Goal: Information Seeking & Learning: Find specific fact

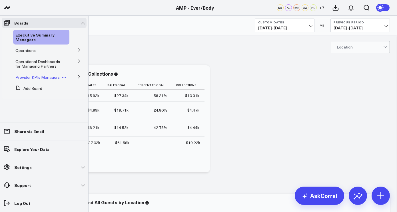
click at [35, 79] on span "Provider KPIs Managers" at bounding box center [37, 77] width 44 height 5
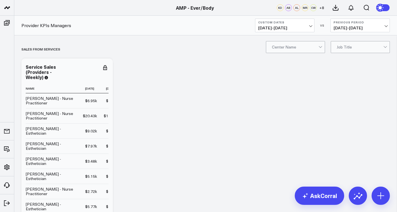
click at [300, 27] on span "08/30/25 - 08/31/25" at bounding box center [284, 28] width 53 height 5
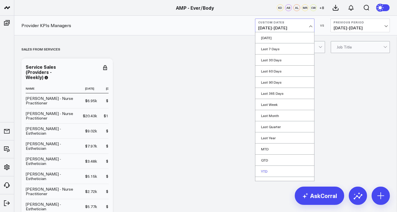
scroll to position [7, 0]
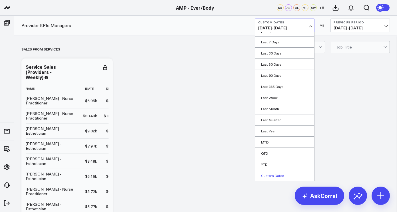
click at [269, 178] on link "Custom Dates" at bounding box center [284, 175] width 59 height 11
select select "8"
select select "2025"
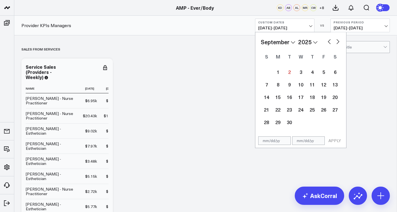
click at [327, 40] on button "button" at bounding box center [329, 41] width 6 height 7
select select "7"
select select "2025"
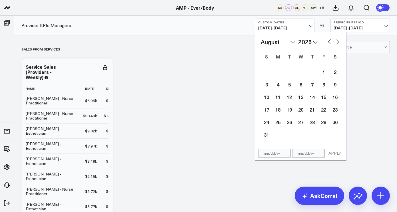
click at [328, 43] on button "button" at bounding box center [329, 41] width 6 height 7
select select "6"
select select "2025"
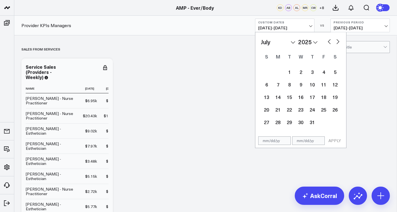
click at [328, 43] on button "button" at bounding box center [329, 41] width 6 height 7
select select "5"
select select "2025"
click at [266, 70] on div "1" at bounding box center [266, 71] width 11 height 11
type input "06/01/25"
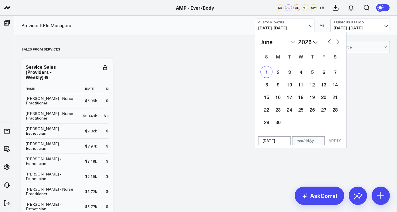
select select "5"
select select "2025"
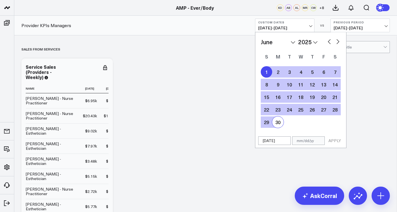
click at [281, 120] on div "30" at bounding box center [277, 122] width 11 height 11
type input "[DATE]"
select select "5"
select select "2025"
click at [338, 140] on button "APPLY" at bounding box center [334, 141] width 17 height 9
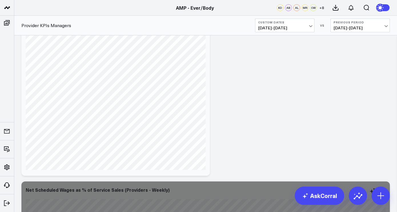
scroll to position [3001, 0]
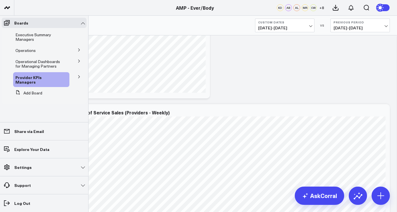
click at [78, 79] on button at bounding box center [79, 76] width 15 height 9
click at [42, 79] on span "Provider KPIs Managers" at bounding box center [28, 80] width 26 height 10
click at [9, 18] on span at bounding box center [7, 23] width 10 height 10
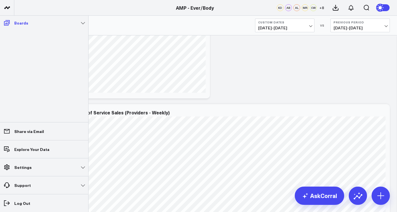
click at [10, 22] on icon at bounding box center [6, 22] width 7 height 7
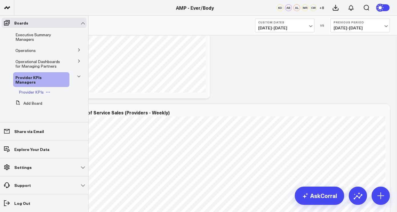
click at [46, 92] on icon at bounding box center [46, 92] width 1 height 1
click at [79, 78] on icon at bounding box center [78, 76] width 3 height 3
click at [78, 61] on icon at bounding box center [78, 60] width 3 height 3
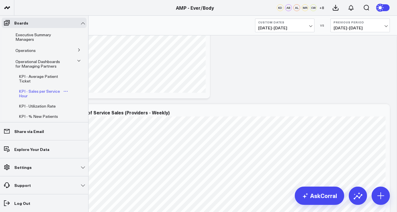
click at [51, 90] on span "KPI - Sales per Service Hour" at bounding box center [39, 94] width 41 height 10
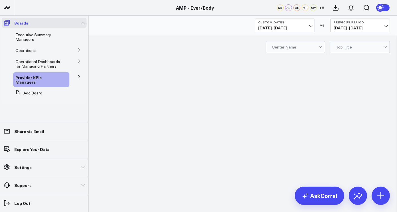
click at [5, 27] on span at bounding box center [7, 23] width 10 height 10
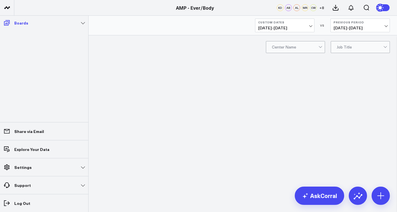
click at [81, 22] on link "Boards" at bounding box center [44, 23] width 85 height 10
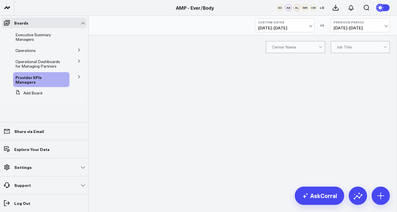
click at [77, 61] on icon at bounding box center [78, 60] width 3 height 3
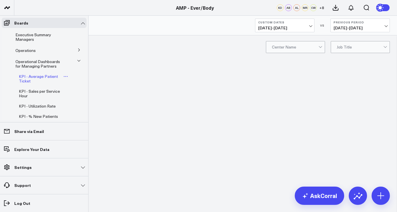
click at [62, 77] on button at bounding box center [65, 76] width 7 height 5
click at [46, 77] on span "KPI - Average Patient Ticket" at bounding box center [38, 79] width 39 height 10
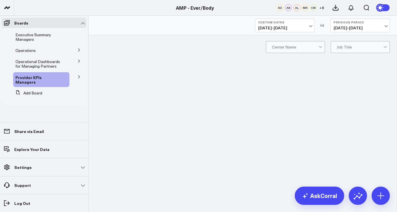
click at [77, 63] on button at bounding box center [79, 61] width 15 height 9
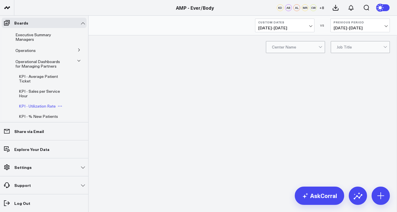
click at [39, 107] on span "KPI - Utilization Rate" at bounding box center [37, 105] width 37 height 5
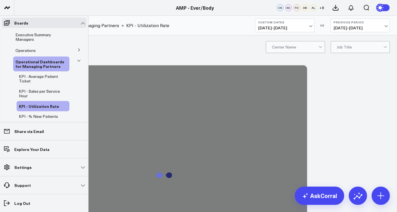
click at [75, 64] on button at bounding box center [79, 60] width 9 height 15
click at [48, 79] on span "KPI - Average Patient Ticket" at bounding box center [38, 79] width 39 height 10
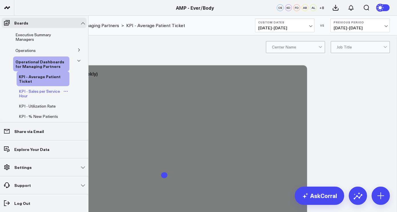
click at [50, 91] on span "KPI - Sales per Service Hour" at bounding box center [39, 94] width 41 height 10
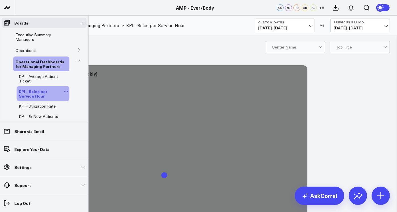
click at [48, 100] on div "KPI - Sales per Service Hour" at bounding box center [43, 93] width 53 height 15
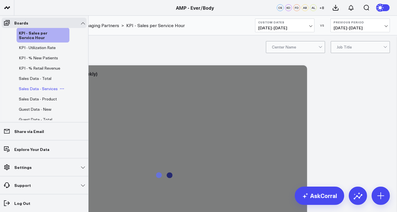
scroll to position [59, 0]
click at [39, 80] on span "Sales Data - Total" at bounding box center [35, 77] width 33 height 5
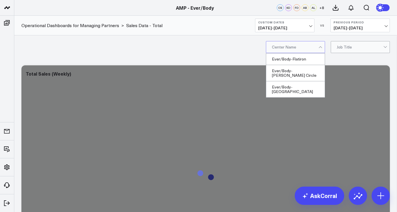
click at [319, 46] on div at bounding box center [320, 47] width 3 height 3
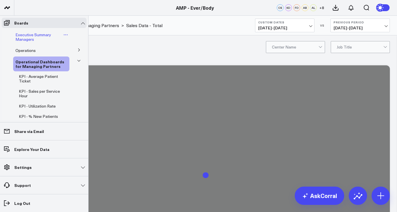
click at [30, 38] on span "Executive Summary Managers" at bounding box center [33, 37] width 36 height 10
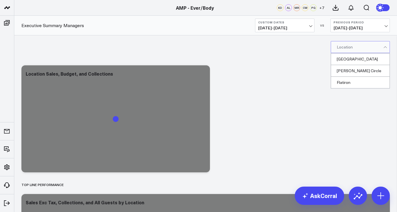
click at [344, 48] on div at bounding box center [360, 46] width 47 height 11
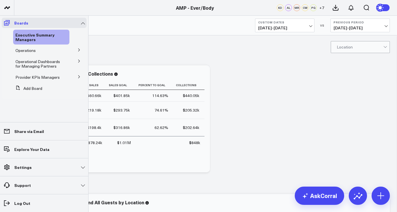
click at [10, 23] on icon at bounding box center [6, 22] width 7 height 7
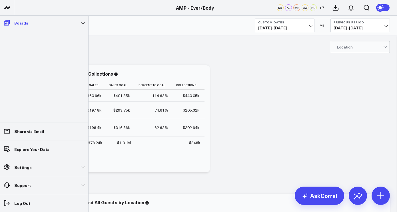
click at [23, 23] on p "Boards" at bounding box center [21, 23] width 14 height 5
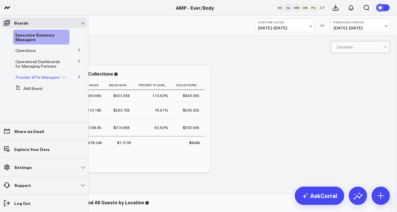
click at [38, 77] on span "Provider KPIs Managers" at bounding box center [37, 77] width 44 height 5
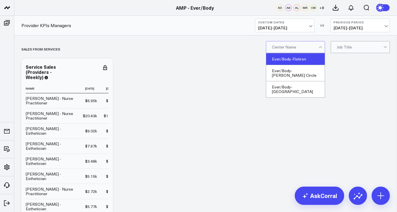
click at [298, 59] on div "Ever/Body-Flatiron" at bounding box center [295, 59] width 59 height 12
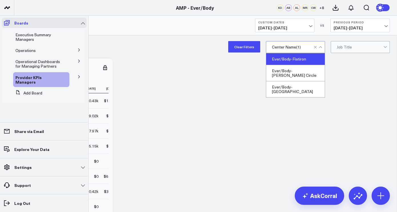
click at [4, 25] on icon at bounding box center [7, 22] width 6 height 5
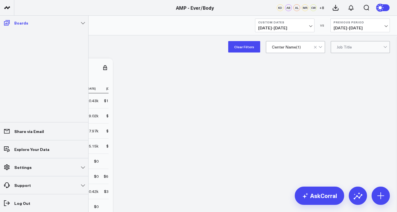
click at [25, 25] on p "Boards" at bounding box center [21, 23] width 14 height 5
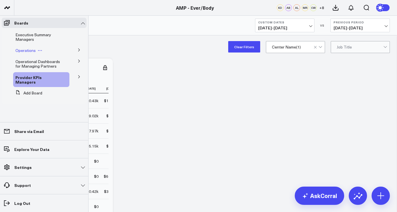
click at [39, 48] on icon at bounding box center [40, 50] width 5 height 5
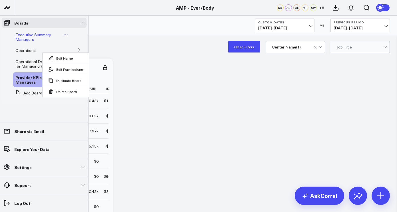
click at [65, 38] on div "Executive Summary Managers" at bounding box center [41, 37] width 56 height 15
click at [79, 51] on icon at bounding box center [78, 49] width 3 height 3
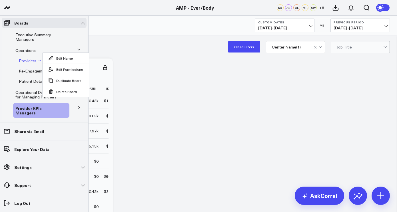
click at [22, 59] on span "Providers" at bounding box center [27, 60] width 17 height 5
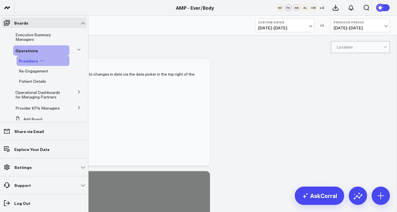
click at [35, 61] on span "Providers" at bounding box center [28, 61] width 19 height 6
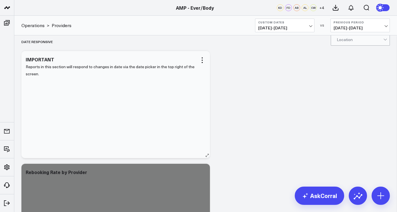
click at [45, 81] on div "Reports in this section will respond to changes in date via the date picker in …" at bounding box center [116, 107] width 180 height 89
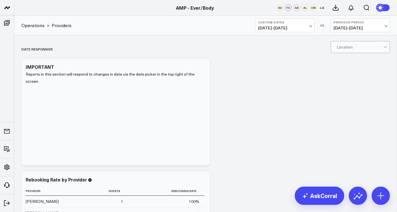
click at [308, 25] on button "Custom Dates 06/01/25 - 06/30/25" at bounding box center [284, 26] width 59 height 14
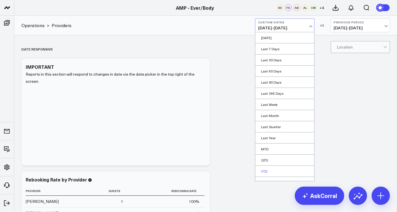
scroll to position [7, 0]
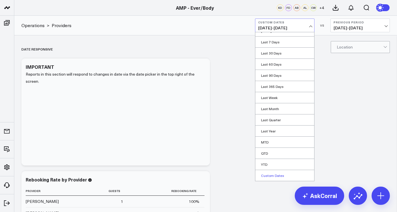
click at [264, 176] on link "Custom Dates" at bounding box center [284, 175] width 59 height 11
select select "8"
select select "2025"
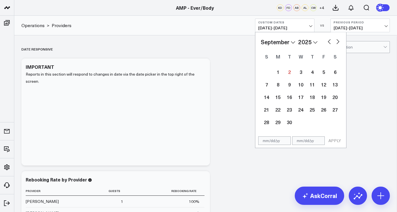
click at [329, 43] on button "button" at bounding box center [329, 41] width 6 height 7
select select "7"
select select "2025"
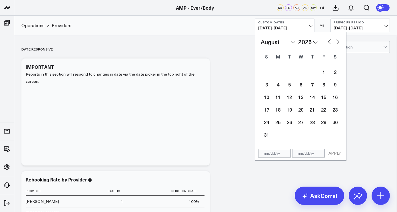
click at [329, 40] on button "button" at bounding box center [329, 41] width 6 height 7
select select "6"
select select "2025"
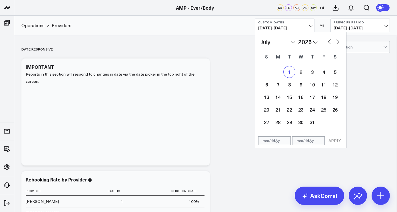
click at [290, 70] on div "1" at bounding box center [289, 71] width 11 height 11
type input "07/01/25"
select select "6"
select select "2025"
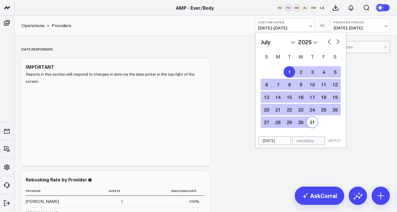
click at [313, 122] on div "31" at bounding box center [311, 122] width 11 height 11
type input "[DATE]"
select select "6"
select select "2025"
click at [335, 144] on button "APPLY" at bounding box center [334, 141] width 17 height 9
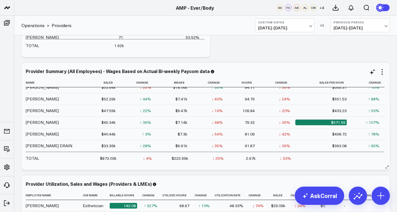
scroll to position [61, 0]
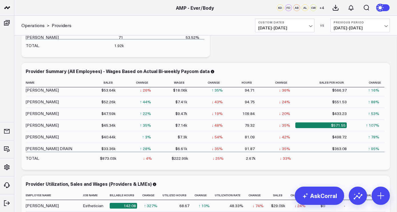
click at [303, 29] on span "07/01/25 - 07/31/25" at bounding box center [284, 28] width 53 height 5
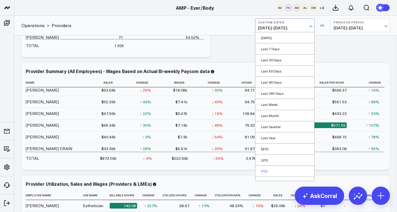
scroll to position [7, 0]
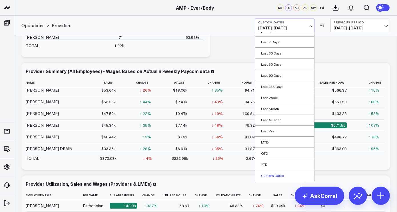
click at [274, 175] on link "Custom Dates" at bounding box center [284, 175] width 59 height 11
select select "8"
select select "2025"
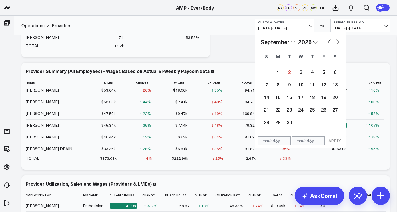
click at [326, 39] on div "January February March April May June July August September October November De…" at bounding box center [301, 42] width 80 height 9
click at [326, 40] on div "January February March April May June July August September October November De…" at bounding box center [301, 42] width 80 height 9
click at [331, 43] on button "button" at bounding box center [329, 41] width 6 height 7
select select "7"
select select "2025"
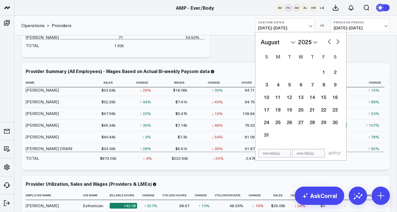
click at [330, 43] on button "button" at bounding box center [329, 41] width 6 height 7
select select "6"
select select "2025"
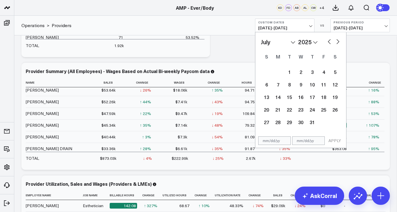
click at [329, 42] on button "button" at bounding box center [329, 41] width 6 height 7
select select "5"
select select "2025"
click at [269, 73] on div "1" at bounding box center [266, 71] width 11 height 11
type input "06/01/25"
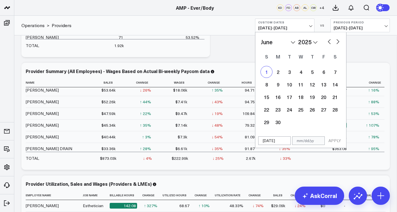
select select "5"
select select "2025"
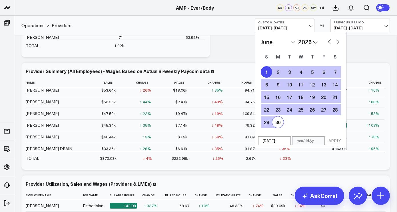
click at [280, 120] on div "30" at bounding box center [277, 122] width 11 height 11
type input "[DATE]"
select select "5"
select select "2025"
click at [338, 140] on button "APPLY" at bounding box center [334, 141] width 17 height 9
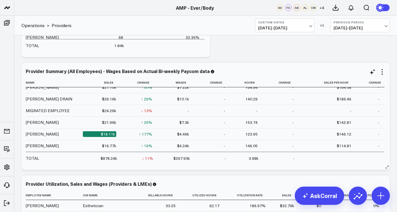
scroll to position [168, 0]
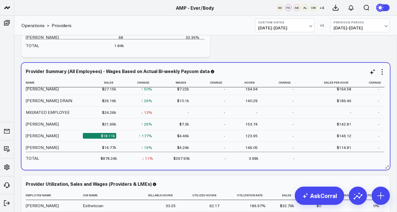
click at [109, 138] on div "$18.11k" at bounding box center [99, 136] width 33 height 6
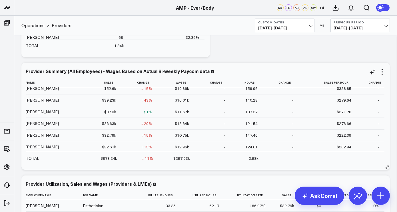
scroll to position [47, 0]
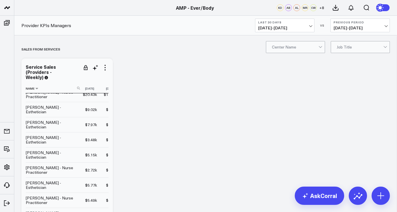
scroll to position [22, 0]
click at [311, 26] on span "08/03/25 - 09/01/25" at bounding box center [284, 28] width 53 height 5
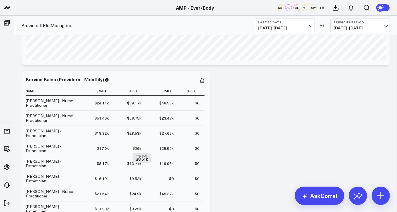
scroll to position [438, 0]
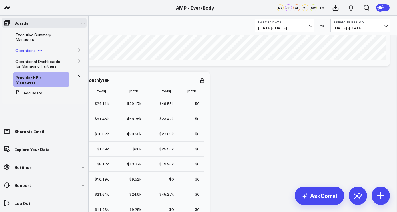
click at [31, 51] on span "Operations" at bounding box center [25, 50] width 20 height 5
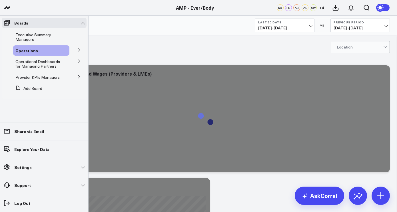
click at [79, 47] on button at bounding box center [79, 49] width 15 height 9
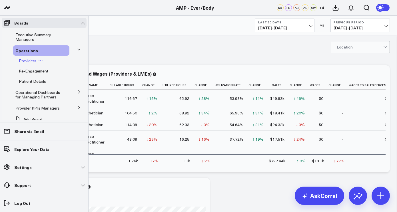
click at [36, 63] on button at bounding box center [40, 61] width 9 height 5
click at [32, 59] on span "Providers" at bounding box center [27, 60] width 17 height 5
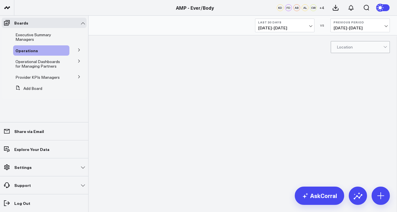
click at [80, 50] on icon at bounding box center [78, 49] width 3 height 3
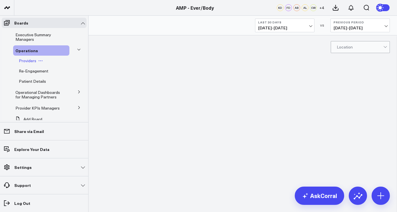
click at [36, 61] on button at bounding box center [40, 61] width 9 height 5
click at [26, 61] on span "Providers" at bounding box center [27, 60] width 17 height 5
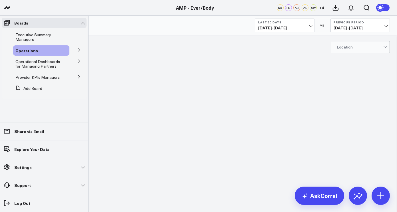
click at [79, 50] on icon at bounding box center [78, 49] width 3 height 3
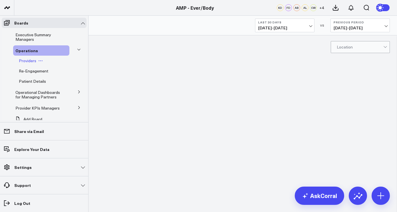
click at [29, 61] on span "Providers" at bounding box center [27, 60] width 17 height 5
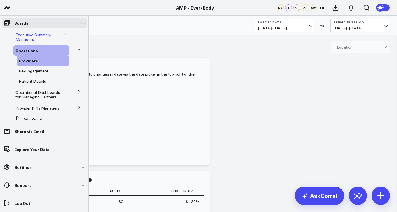
click at [48, 35] on span "Executive Summary Managers" at bounding box center [33, 37] width 36 height 10
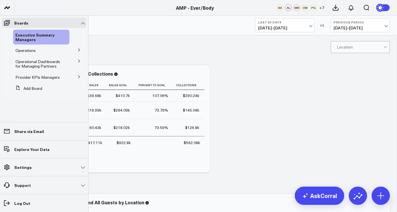
click at [79, 52] on button at bounding box center [79, 49] width 15 height 9
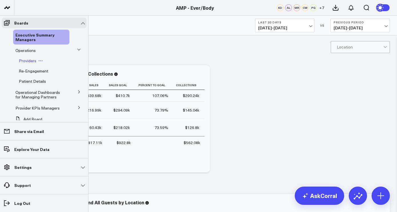
click at [30, 61] on span "Providers" at bounding box center [27, 60] width 17 height 5
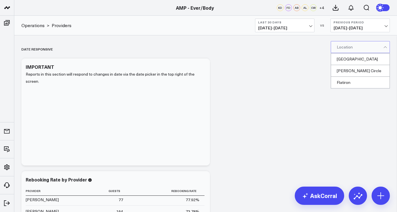
click at [341, 47] on div at bounding box center [360, 46] width 47 height 11
click at [345, 62] on div "Williamsburg" at bounding box center [360, 59] width 59 height 12
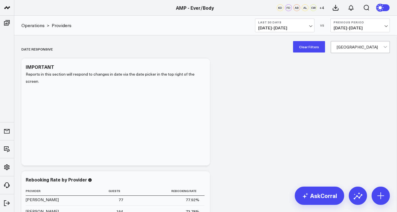
click at [303, 51] on button "Clear Filters" at bounding box center [309, 46] width 32 height 11
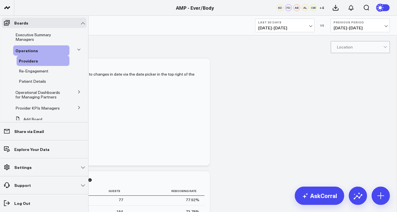
click at [77, 93] on icon at bounding box center [78, 91] width 3 height 3
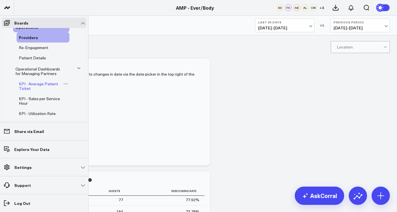
scroll to position [23, 0]
click at [46, 101] on span "KPI - Sales per Service Hour" at bounding box center [39, 102] width 41 height 10
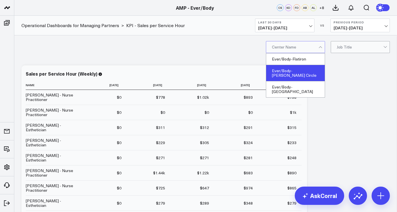
click at [298, 68] on div "Ever/Body-Logan Circle" at bounding box center [295, 73] width 59 height 16
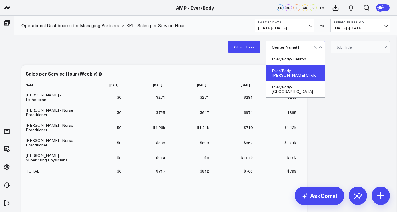
click at [205, 58] on div "Clear Filters option Ever/Body-Logan Circle, selected. Ever/Body-Flatiron, 1 of…" at bounding box center [205, 46] width 383 height 23
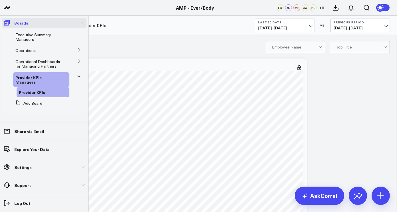
click at [8, 22] on icon at bounding box center [6, 22] width 7 height 7
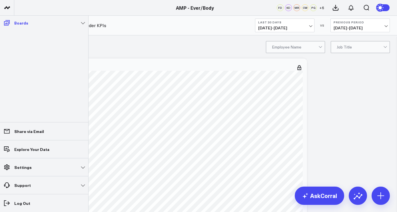
click at [84, 22] on link "Boards" at bounding box center [44, 23] width 85 height 10
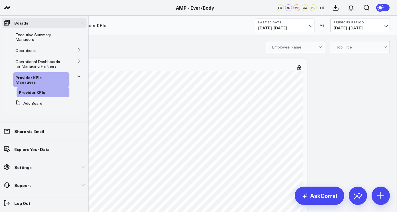
click at [78, 78] on icon at bounding box center [78, 76] width 3 height 3
click at [54, 89] on div "Provider KPIs" at bounding box center [43, 92] width 53 height 10
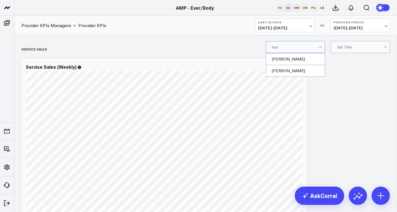
type input "laure"
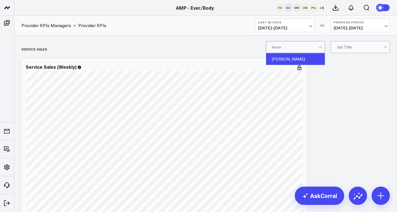
click at [306, 56] on div "[PERSON_NAME]" at bounding box center [295, 58] width 59 height 11
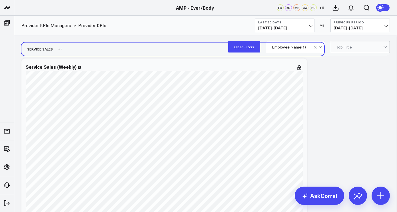
click at [147, 43] on div "Service Sales" at bounding box center [172, 49] width 303 height 13
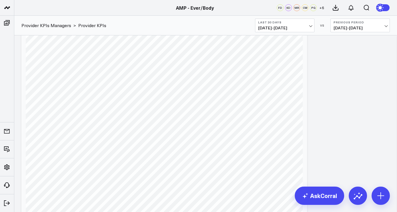
scroll to position [18, 0]
click at [310, 22] on b "Last 30 Days" at bounding box center [284, 22] width 53 height 3
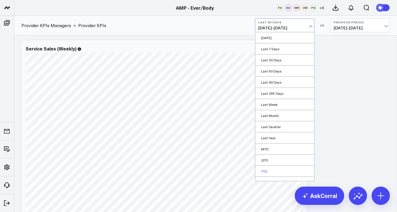
scroll to position [7, 0]
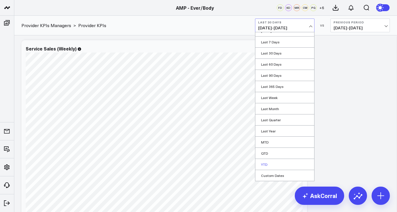
click at [274, 173] on link "Custom Dates" at bounding box center [284, 175] width 59 height 11
select select "8"
select select "2025"
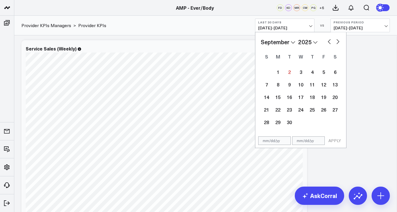
click at [330, 40] on button "button" at bounding box center [329, 41] width 6 height 7
select select "7"
select select "2025"
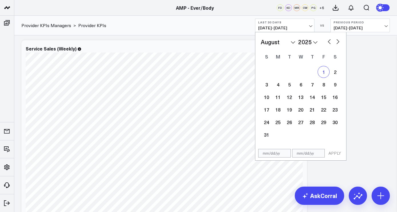
click at [323, 77] on div "1" at bounding box center [323, 71] width 11 height 11
type input "[DATE]"
select select "7"
select select "2025"
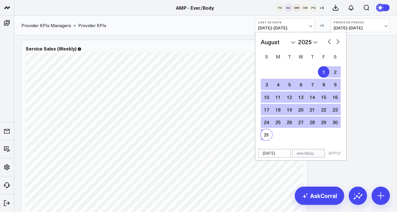
click at [269, 138] on div "31" at bounding box center [266, 134] width 11 height 11
type input "[DATE]"
select select "7"
select select "2025"
click at [321, 154] on input "[DATE]" at bounding box center [308, 153] width 33 height 9
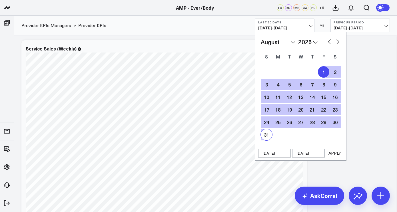
select select "7"
select select "2025"
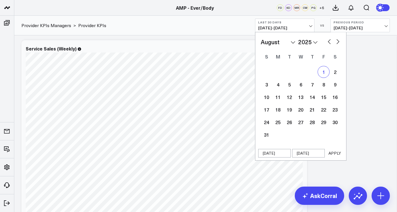
click at [322, 70] on div "1" at bounding box center [323, 71] width 11 height 11
select select "7"
select select "2025"
click at [321, 73] on div "1" at bounding box center [323, 71] width 11 height 11
type input "[DATE]"
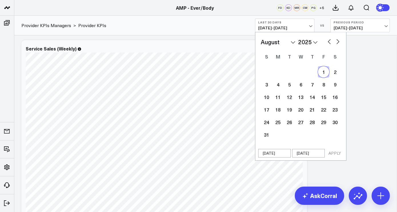
select select "7"
select select "2025"
click at [336, 43] on button "button" at bounding box center [338, 41] width 6 height 7
select select "8"
select select "2025"
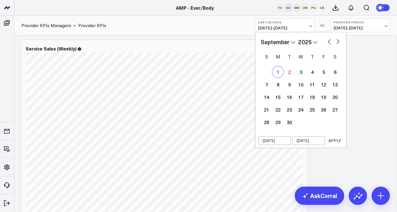
click at [280, 71] on div "1" at bounding box center [277, 71] width 11 height 11
type input "[DATE]"
select select "8"
select select "2025"
click at [327, 42] on button "button" at bounding box center [329, 41] width 6 height 7
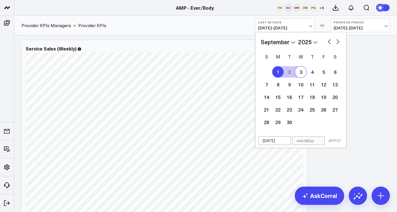
select select "7"
select select "2025"
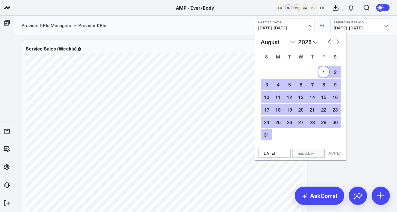
click at [326, 71] on div "1" at bounding box center [323, 71] width 11 height 11
type input "[DATE]"
select select "7"
select select "2025"
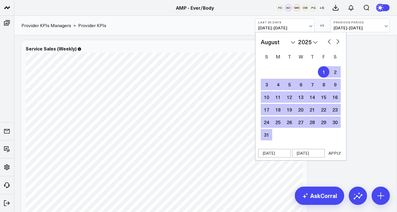
click at [338, 153] on button "APPLY" at bounding box center [334, 153] width 17 height 9
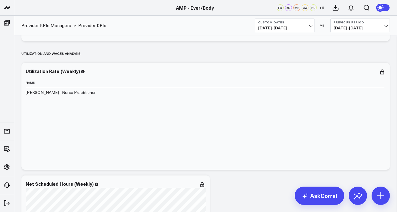
scroll to position [1155, 0]
click at [69, 93] on td "[PERSON_NAME] - Nurse Practitioner" at bounding box center [205, 93] width 359 height 10
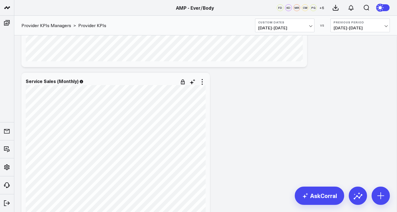
scroll to position [190, 0]
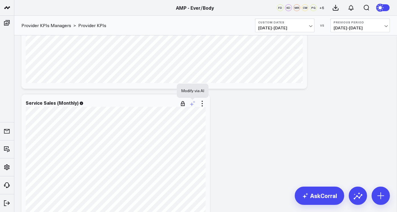
click at [195, 106] on icon at bounding box center [192, 103] width 7 height 7
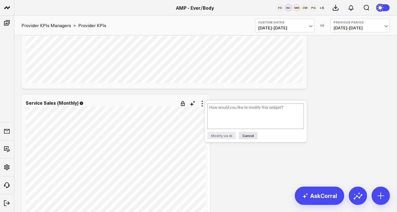
click at [209, 97] on div "Service Sales (Monthly) [fontSize:14px lineHeight:16px][PERSON_NAME] - Nurse Pr…" at bounding box center [115, 205] width 189 height 220
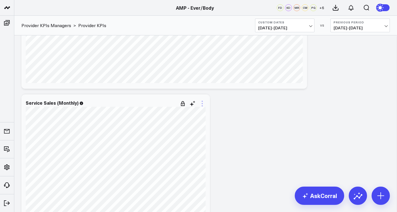
click at [205, 103] on icon at bounding box center [202, 103] width 7 height 7
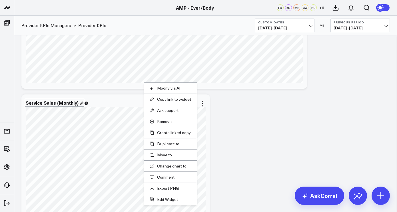
click at [71, 102] on div "Service Sales (Monthly)" at bounding box center [55, 103] width 58 height 6
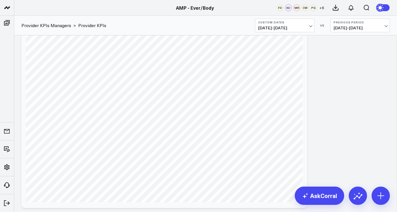
scroll to position [0, 0]
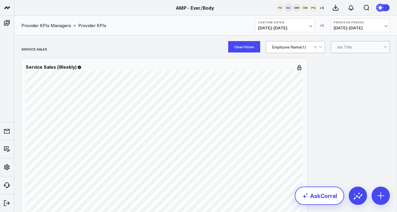
click at [311, 193] on link "AskCorral" at bounding box center [319, 196] width 49 height 18
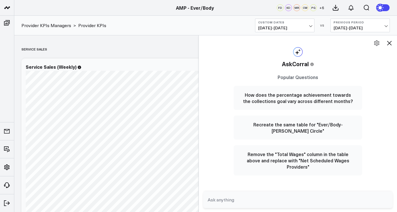
click at [304, 198] on textarea at bounding box center [293, 200] width 174 height 10
type textarea "[PERSON_NAME] toatal services sales for the month od August"
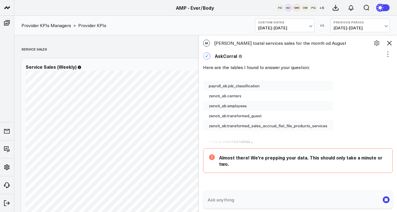
scroll to position [24, 0]
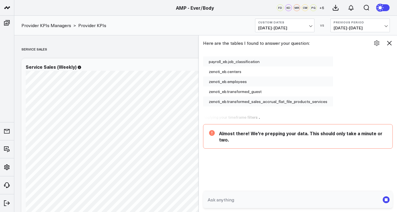
click at [243, 63] on div "payroll_eb.job_classification" at bounding box center [268, 62] width 130 height 10
click at [207, 59] on div "payroll_eb.job_classification" at bounding box center [268, 62] width 130 height 10
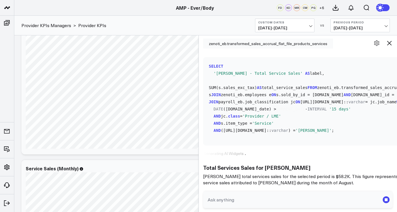
scroll to position [148, 0]
click at [323, 177] on p "[PERSON_NAME] total services sales for the selected period is $58.2K. This figu…" at bounding box center [317, 179] width 229 height 13
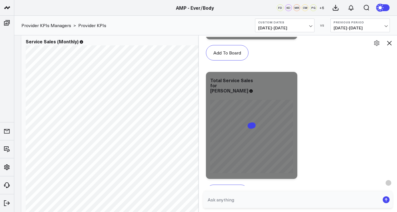
scroll to position [426, 0]
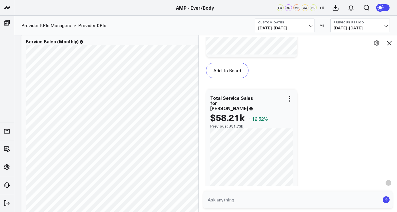
click at [235, 112] on div "$58.21k" at bounding box center [227, 117] width 34 height 10
click at [250, 115] on span "↑" at bounding box center [250, 118] width 2 height 7
click at [272, 112] on div "$58.21k ↑ 12.52%" at bounding box center [251, 117] width 83 height 10
click at [265, 116] on span "12.52%" at bounding box center [260, 119] width 16 height 6
click at [293, 99] on icon at bounding box center [289, 98] width 7 height 7
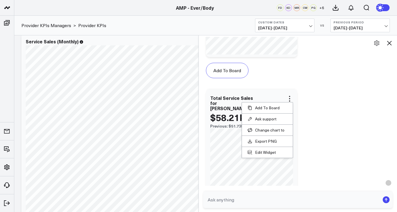
click at [293, 100] on div "Total Service Sales for [PERSON_NAME]" at bounding box center [251, 102] width 83 height 15
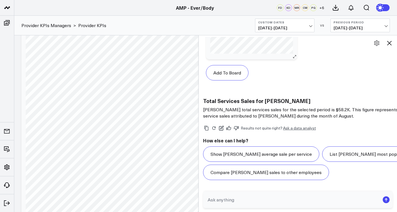
scroll to position [264, 0]
click at [357, 107] on p "[PERSON_NAME] total services sales for the selected period is $58.2K. This figu…" at bounding box center [317, 113] width 229 height 13
